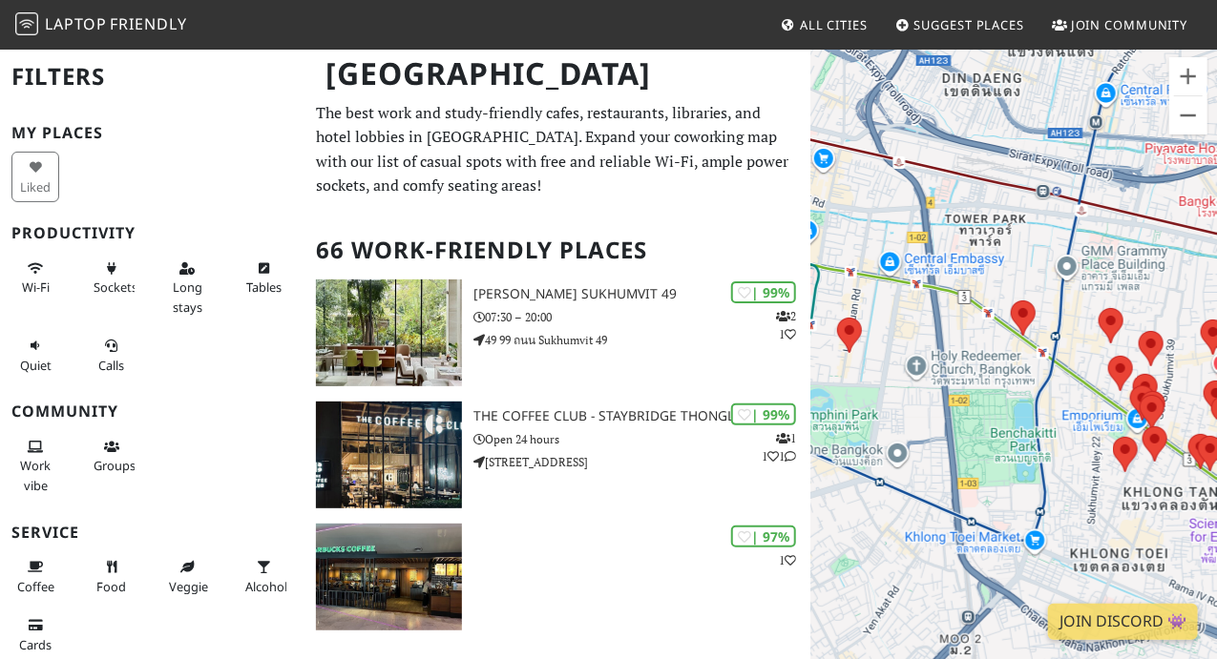
drag, startPoint x: 1139, startPoint y: 415, endPoint x: 990, endPoint y: 394, distance: 150.4
click at [990, 394] on div "To navigate, press the arrow keys." at bounding box center [1014, 377] width 406 height 659
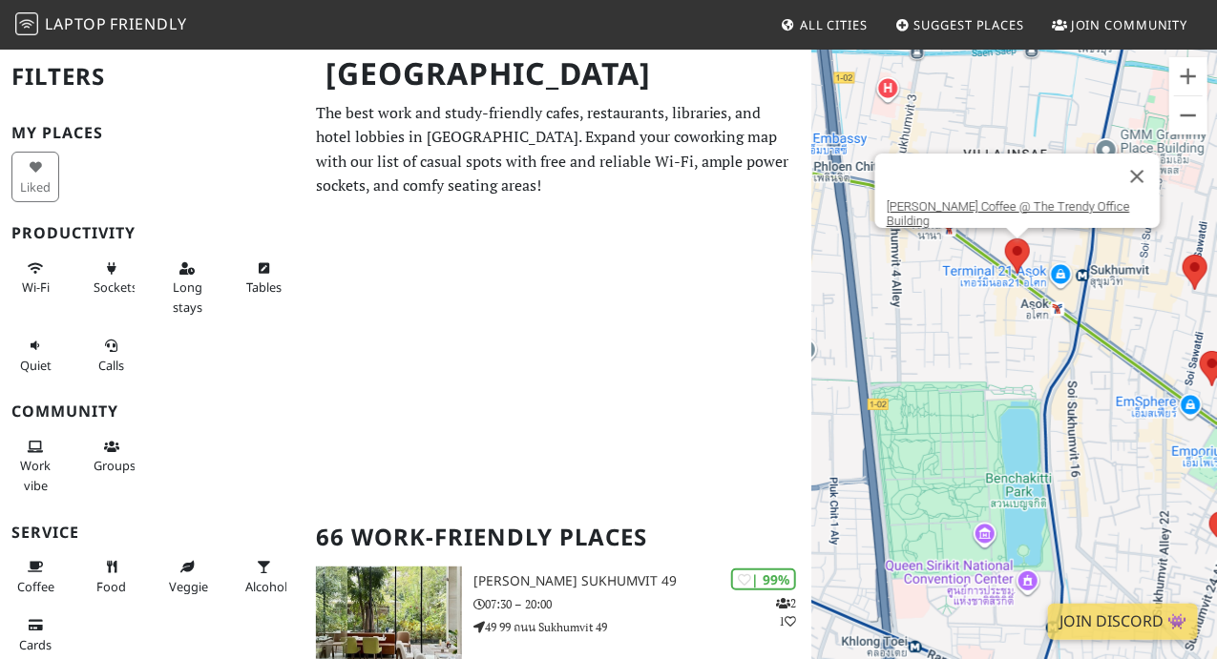
click at [1016, 253] on img at bounding box center [1017, 256] width 40 height 51
click at [1019, 199] on link "[PERSON_NAME] Coffee @ The Trendy Office Building" at bounding box center [1007, 213] width 243 height 29
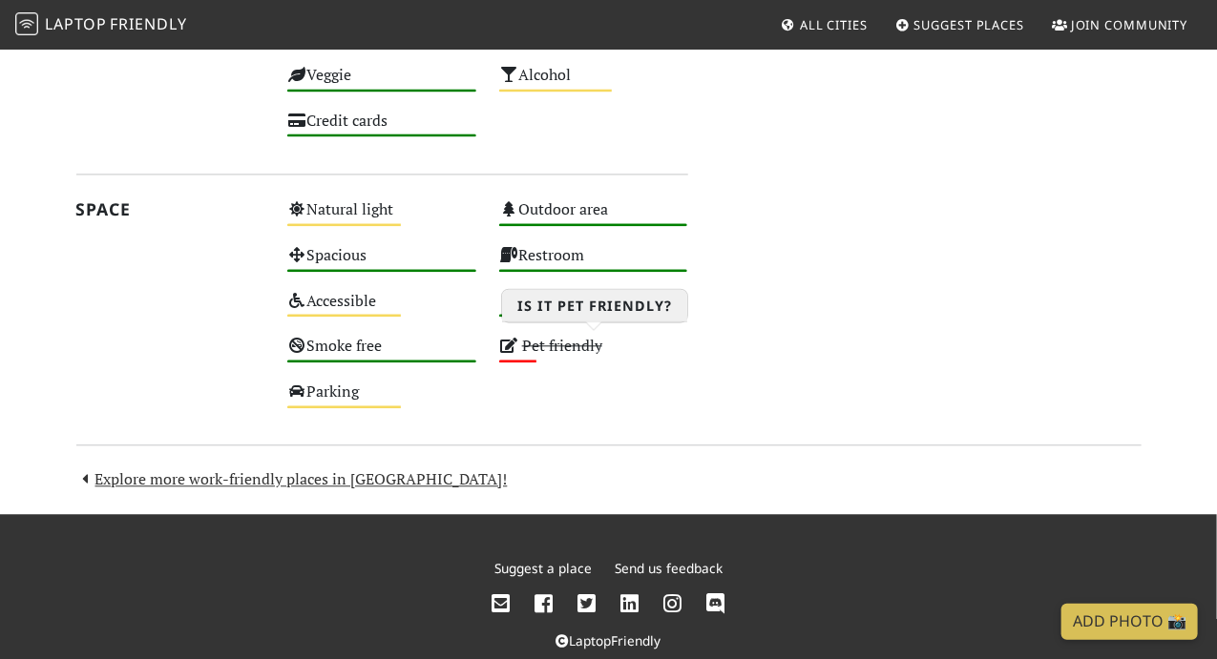
scroll to position [1593, 0]
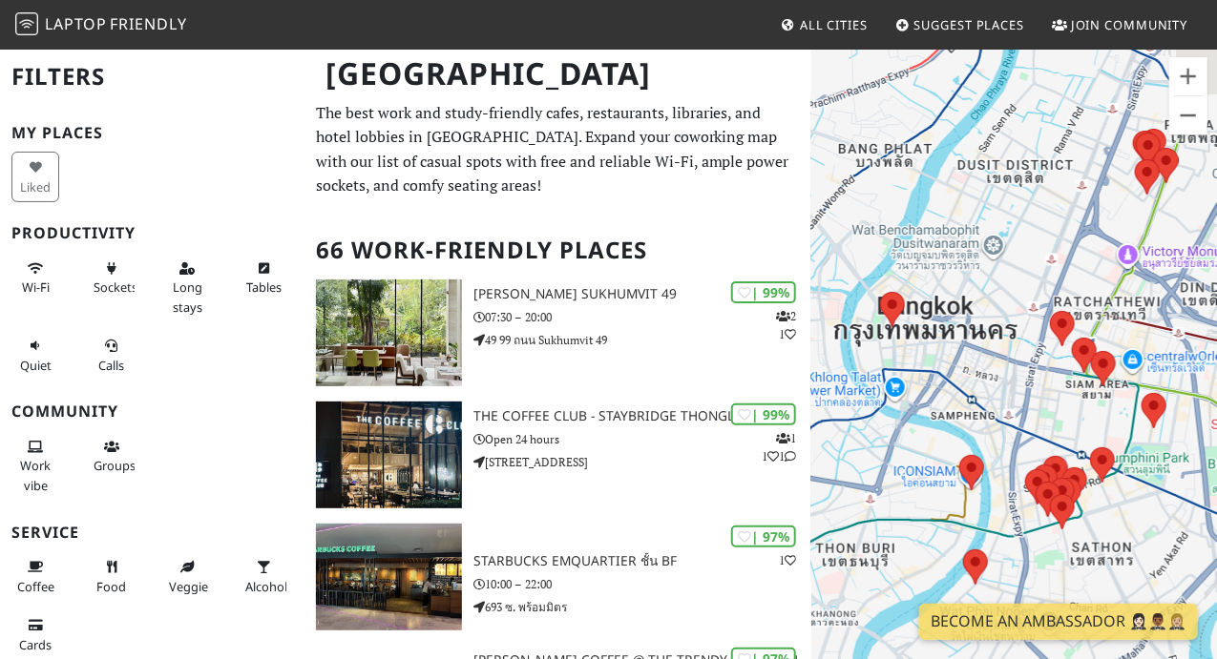
drag, startPoint x: 1155, startPoint y: 451, endPoint x: 949, endPoint y: 421, distance: 208.4
click at [949, 421] on div "To navigate, press the arrow keys." at bounding box center [1014, 377] width 406 height 659
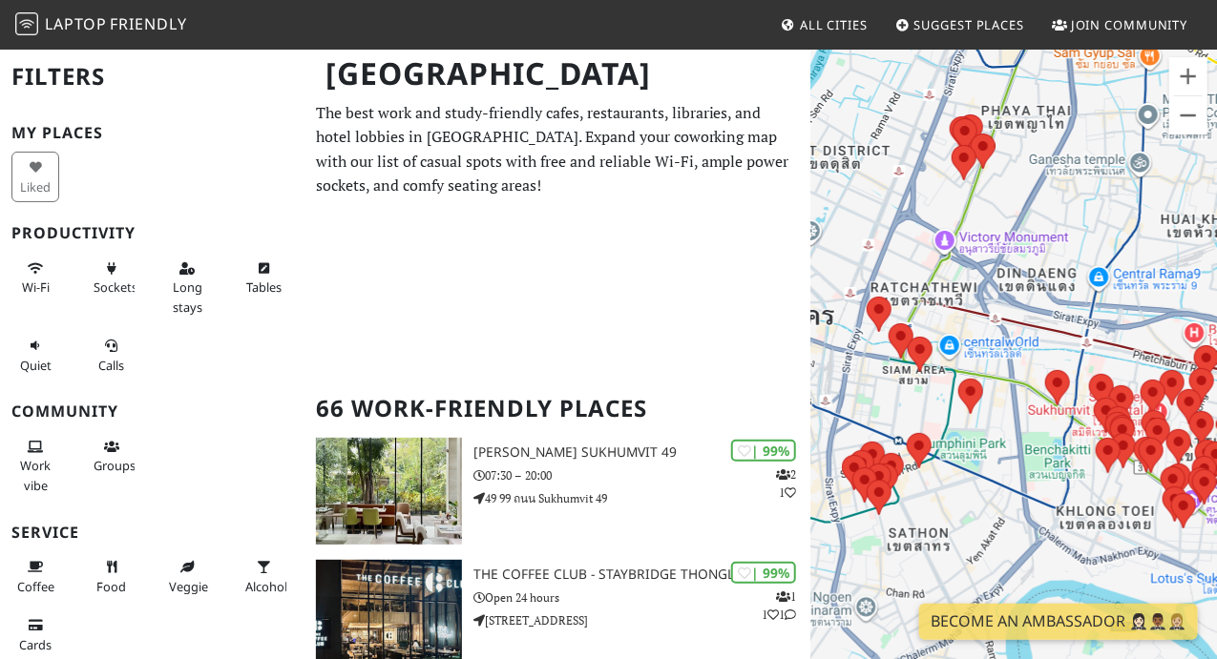
drag, startPoint x: 1126, startPoint y: 394, endPoint x: 1011, endPoint y: 385, distance: 115.9
click at [1011, 385] on div "To navigate, press the arrow keys." at bounding box center [1014, 377] width 406 height 659
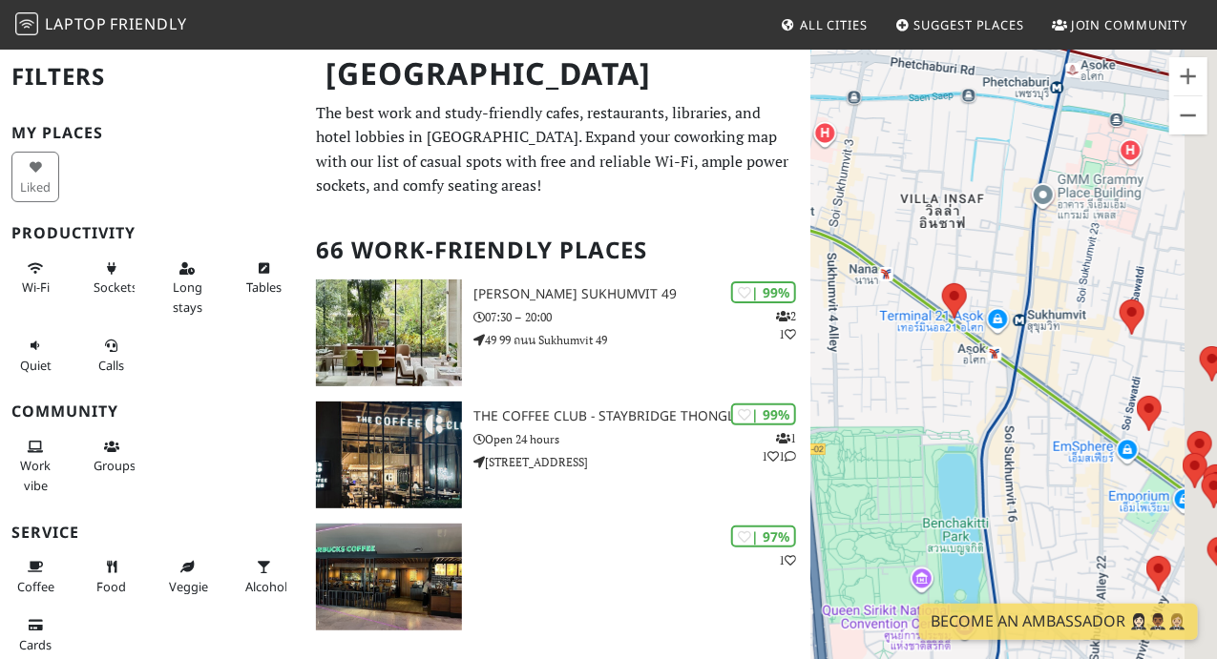
drag, startPoint x: 1135, startPoint y: 493, endPoint x: 894, endPoint y: 334, distance: 288.5
click at [894, 334] on div "To navigate, press the arrow keys." at bounding box center [1014, 377] width 406 height 659
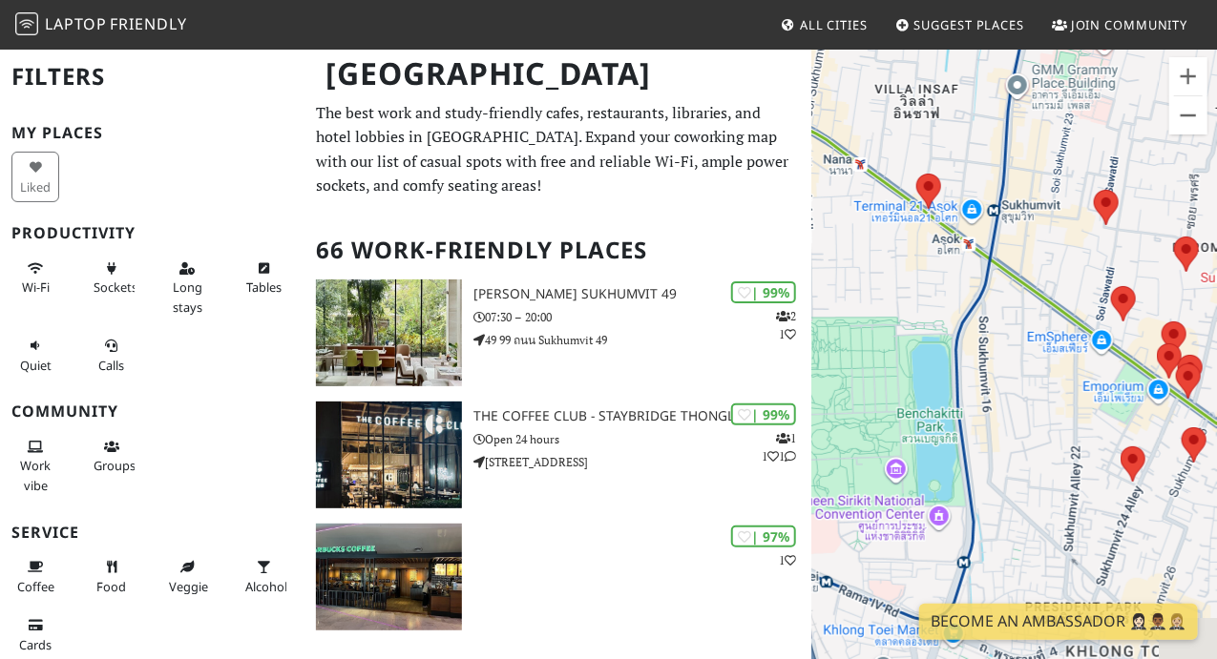
drag, startPoint x: 1035, startPoint y: 451, endPoint x: 1010, endPoint y: 336, distance: 118.1
click at [1010, 336] on div "To navigate, press the arrow keys." at bounding box center [1014, 377] width 406 height 659
